Goal: Find specific page/section: Find specific page/section

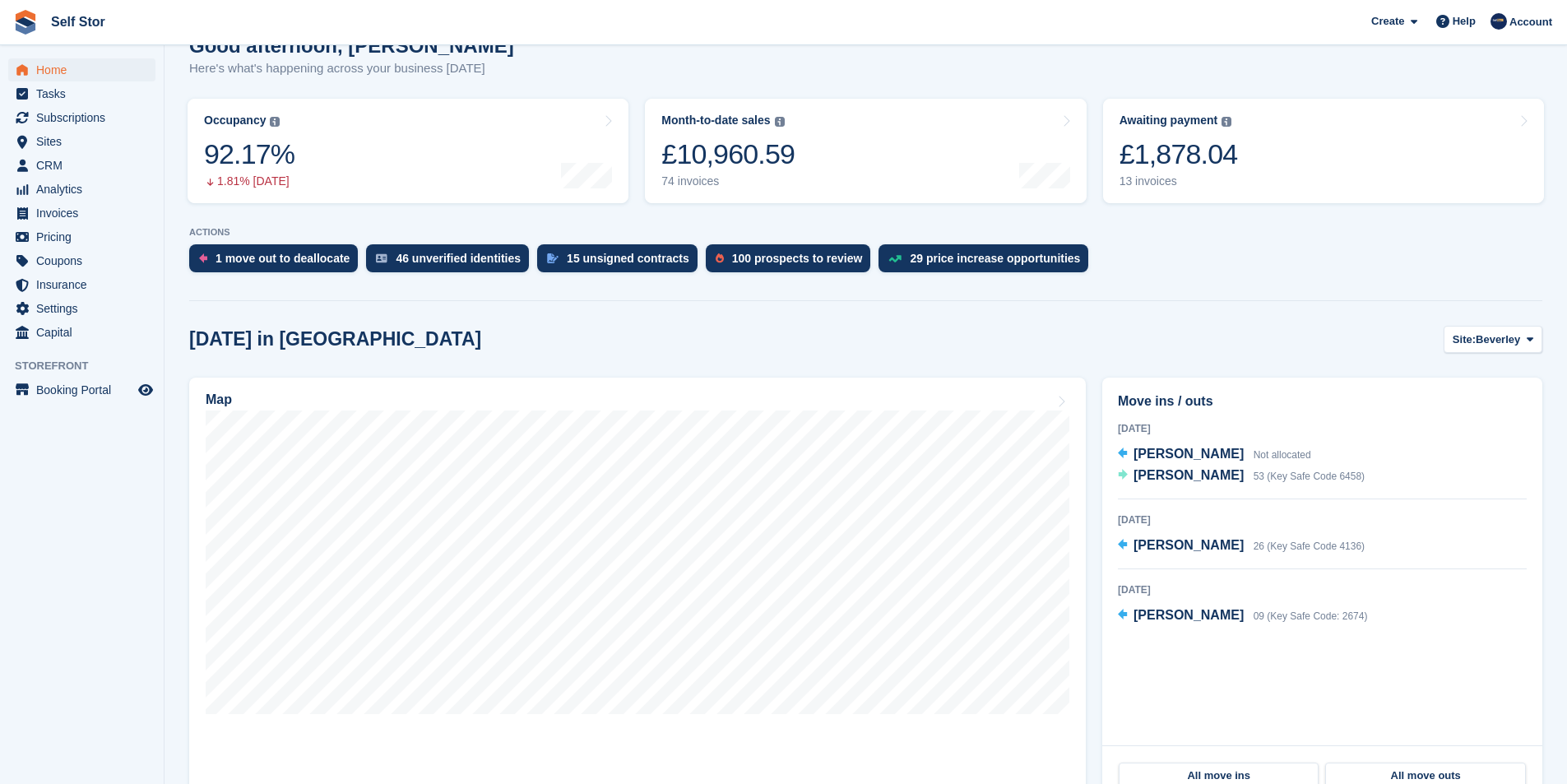
scroll to position [165, 0]
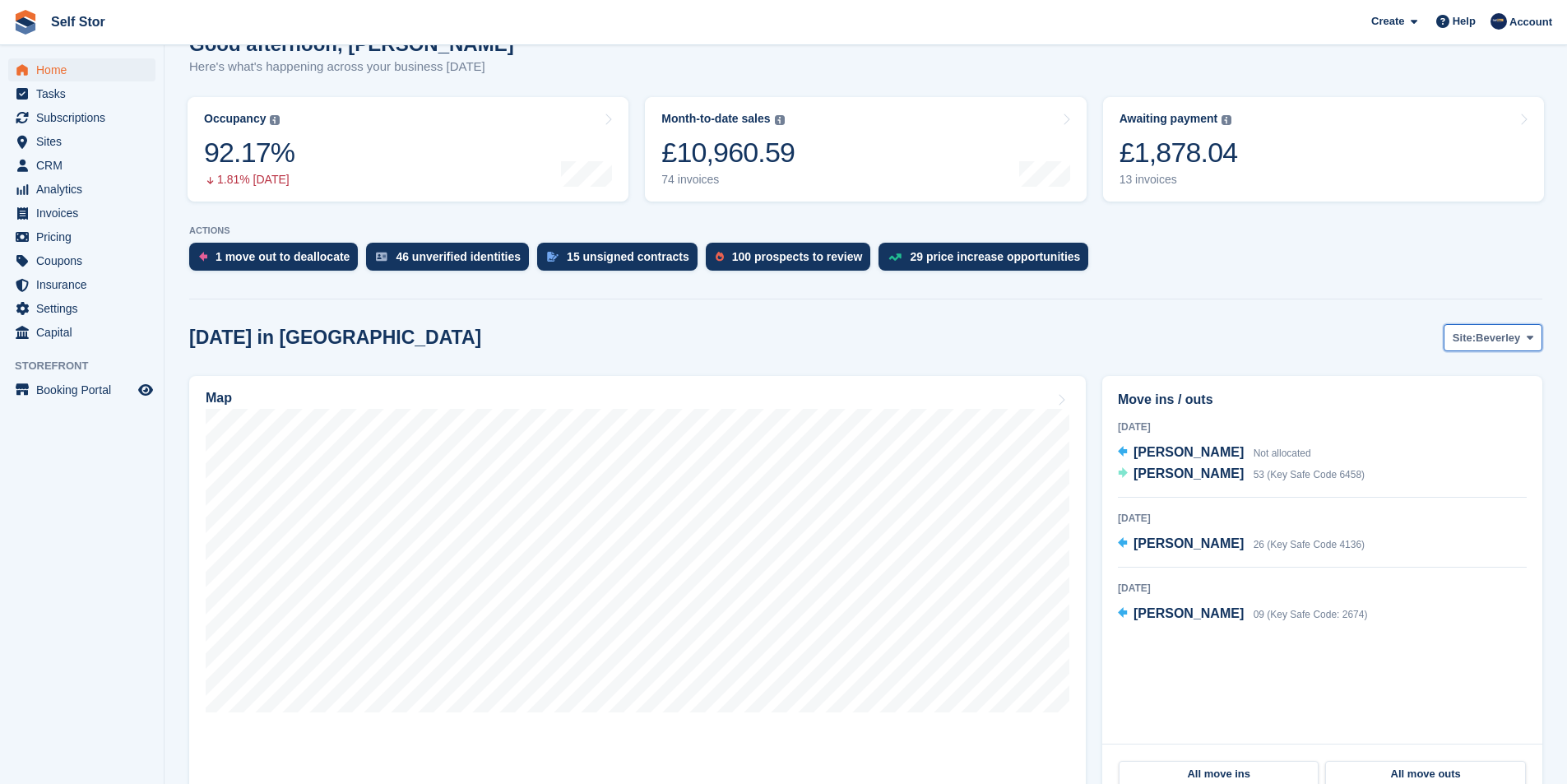
click at [1526, 342] on icon at bounding box center [1529, 337] width 7 height 11
click at [1471, 406] on link "Hull" at bounding box center [1464, 406] width 143 height 30
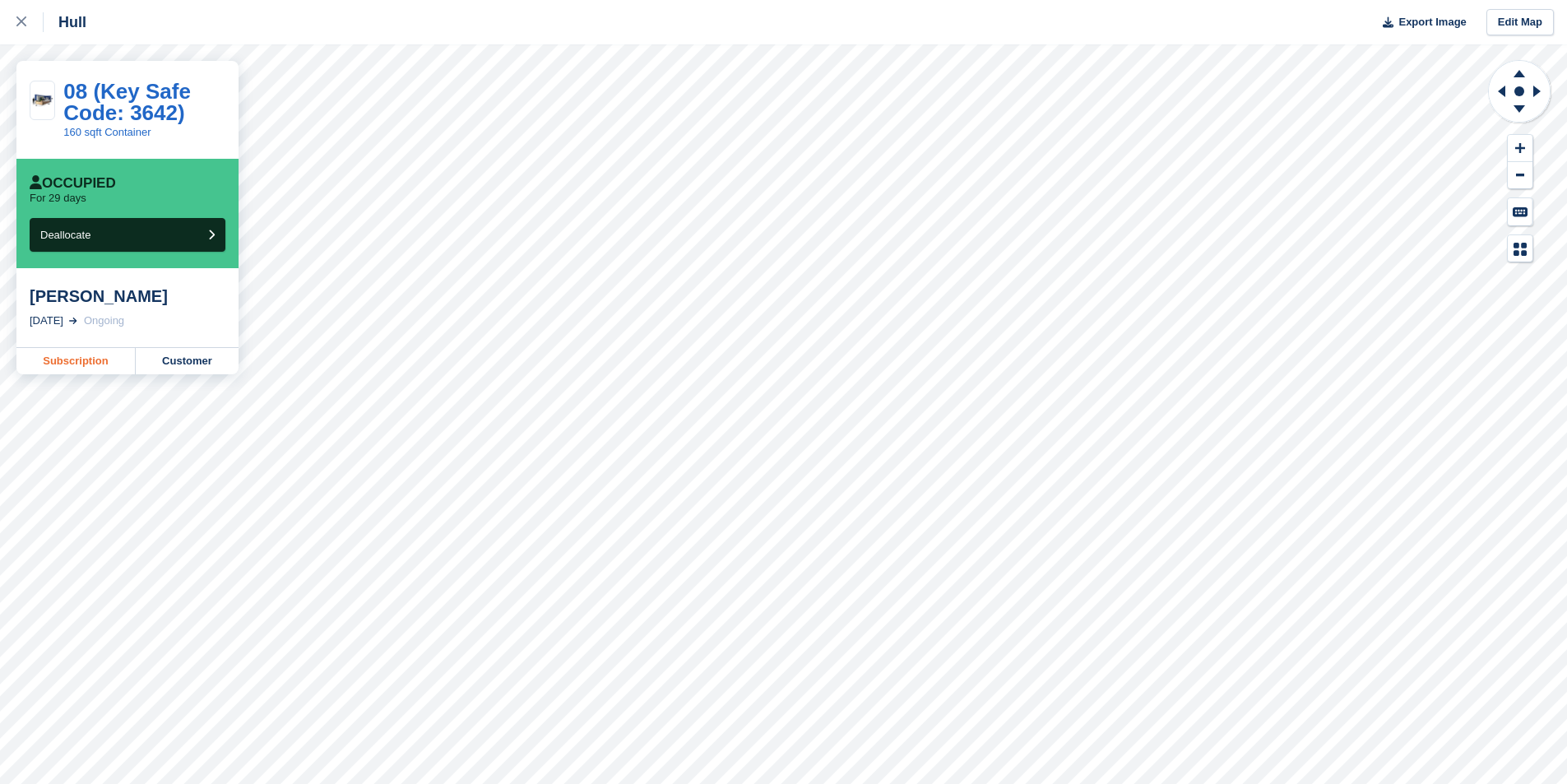
click at [73, 363] on link "Subscription" at bounding box center [76, 361] width 120 height 26
